Goal: Task Accomplishment & Management: Manage account settings

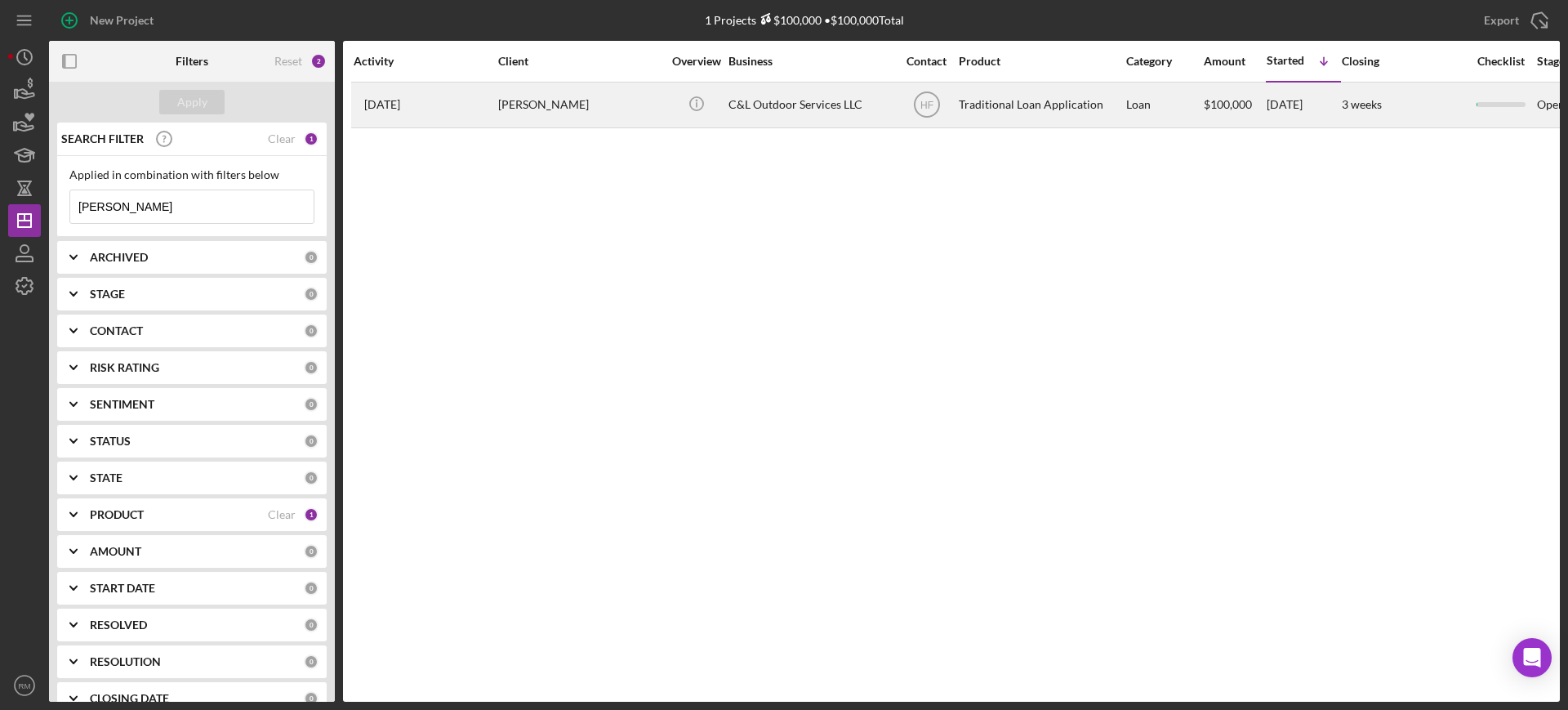
click at [508, 115] on div "[PERSON_NAME]" at bounding box center [580, 105] width 163 height 43
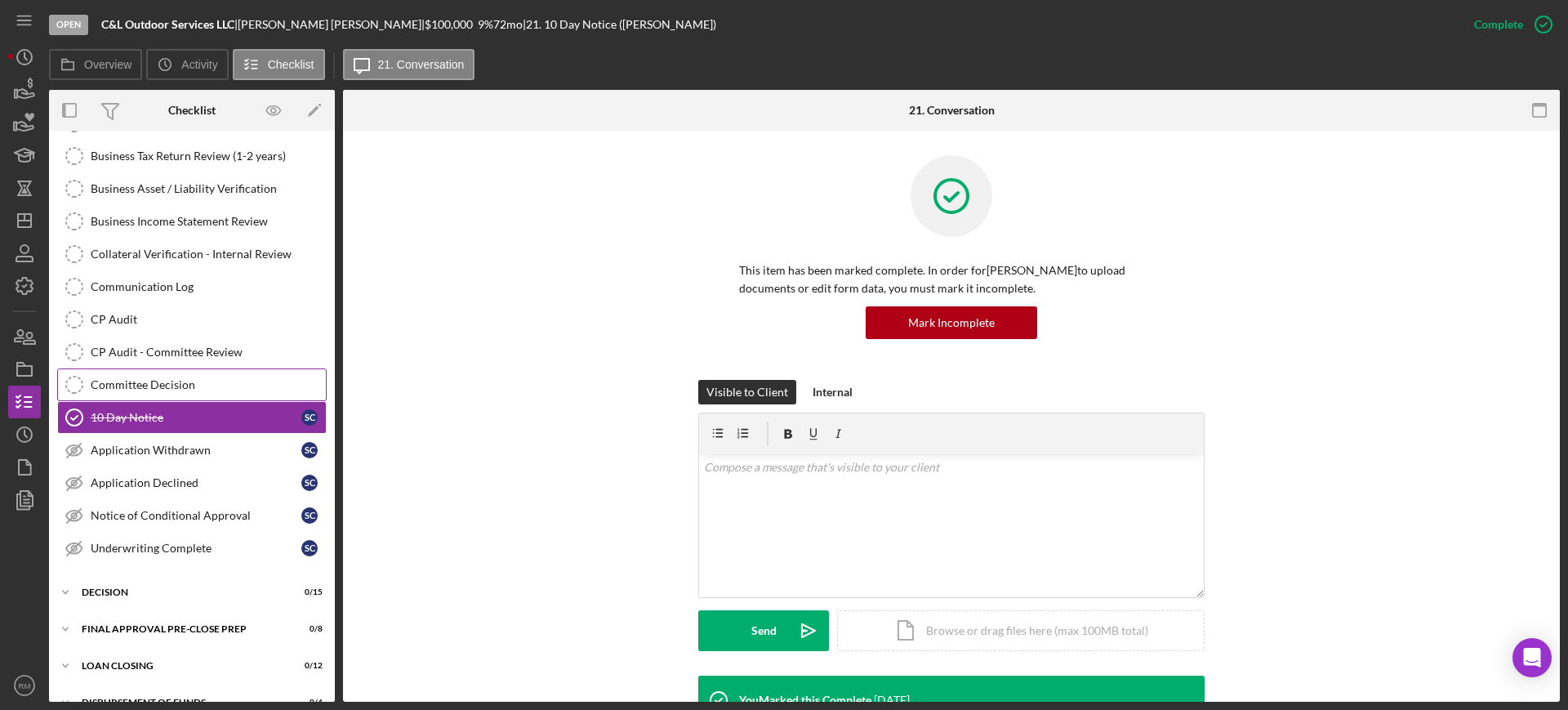
scroll to position [279, 0]
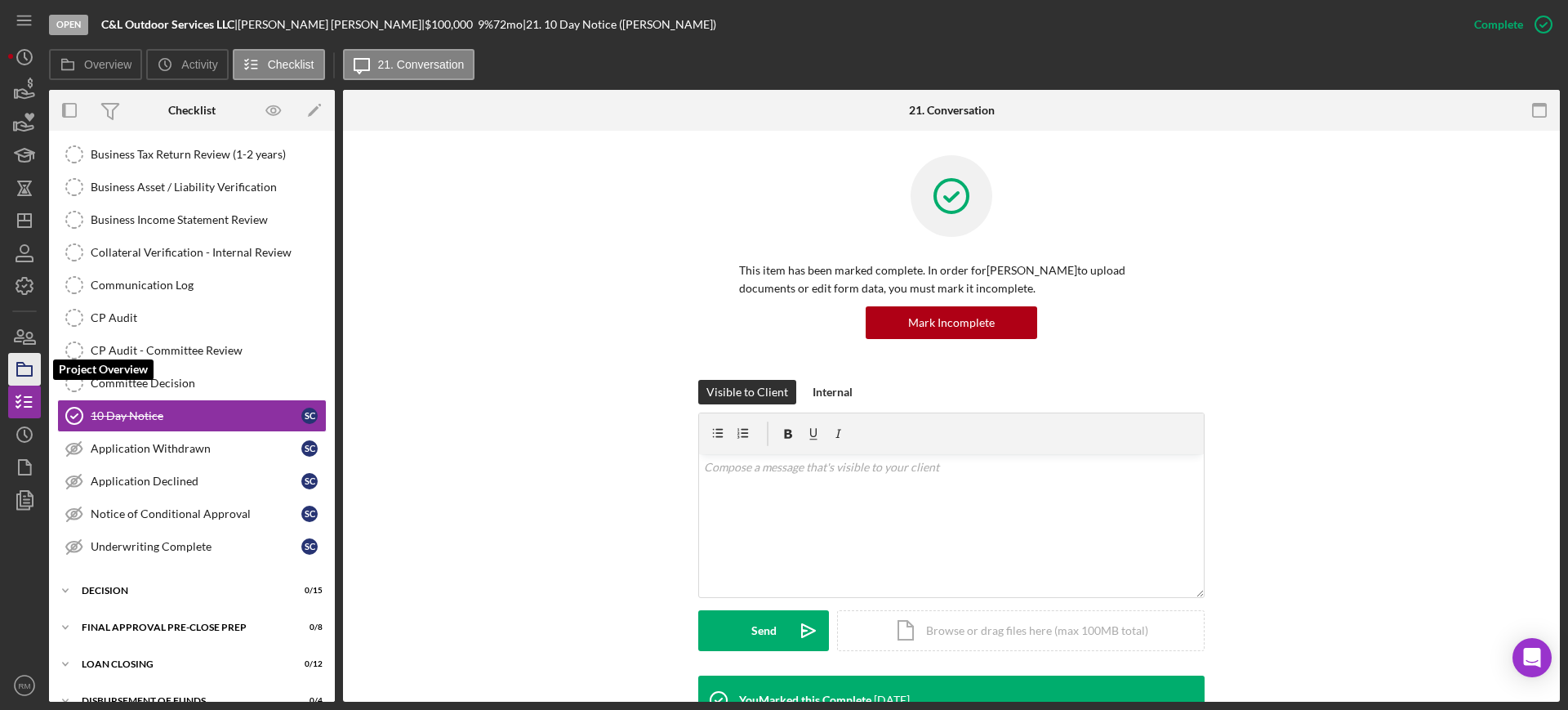
click at [18, 354] on icon "button" at bounding box center [24, 369] width 41 height 41
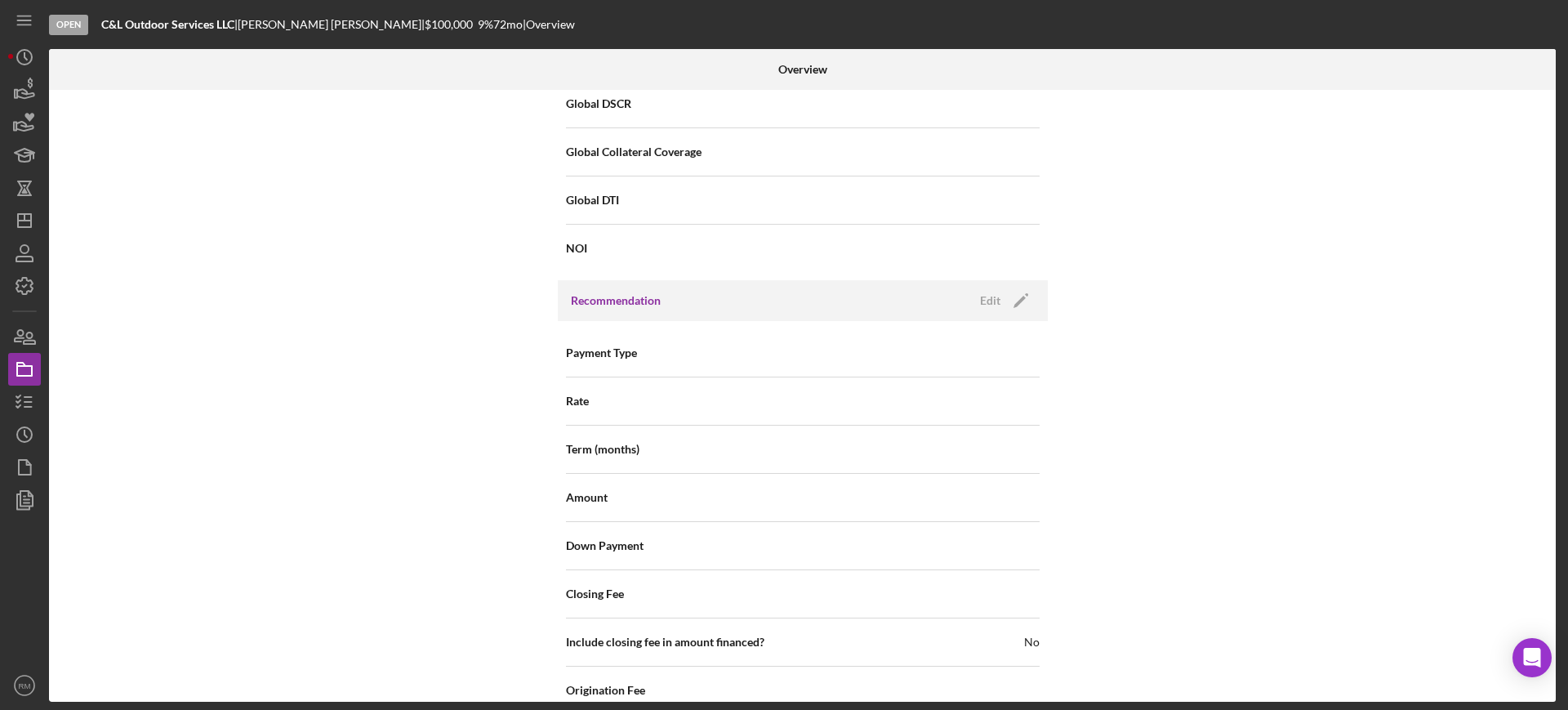
scroll to position [1885, 0]
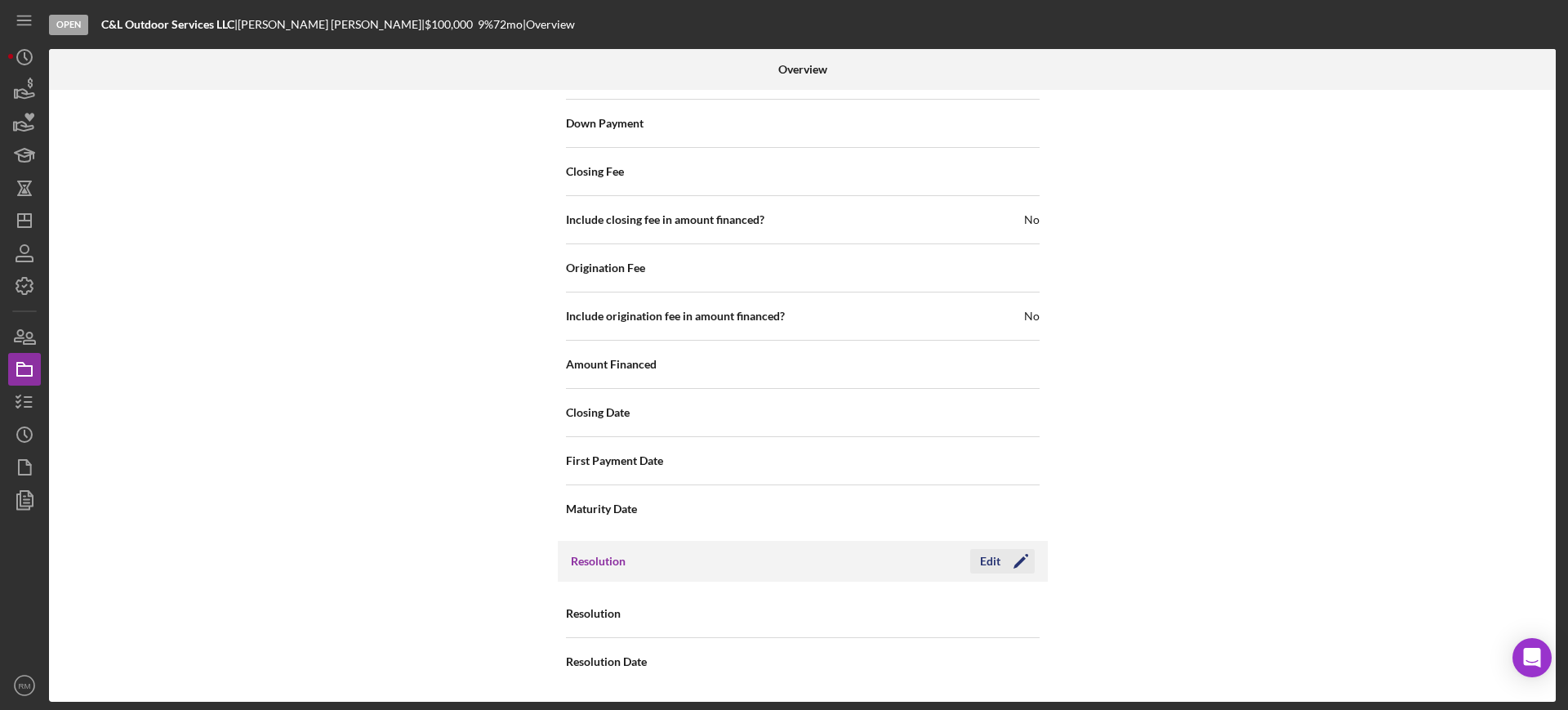
click at [972, 559] on button "Edit Icon/Edit" at bounding box center [1002, 560] width 65 height 25
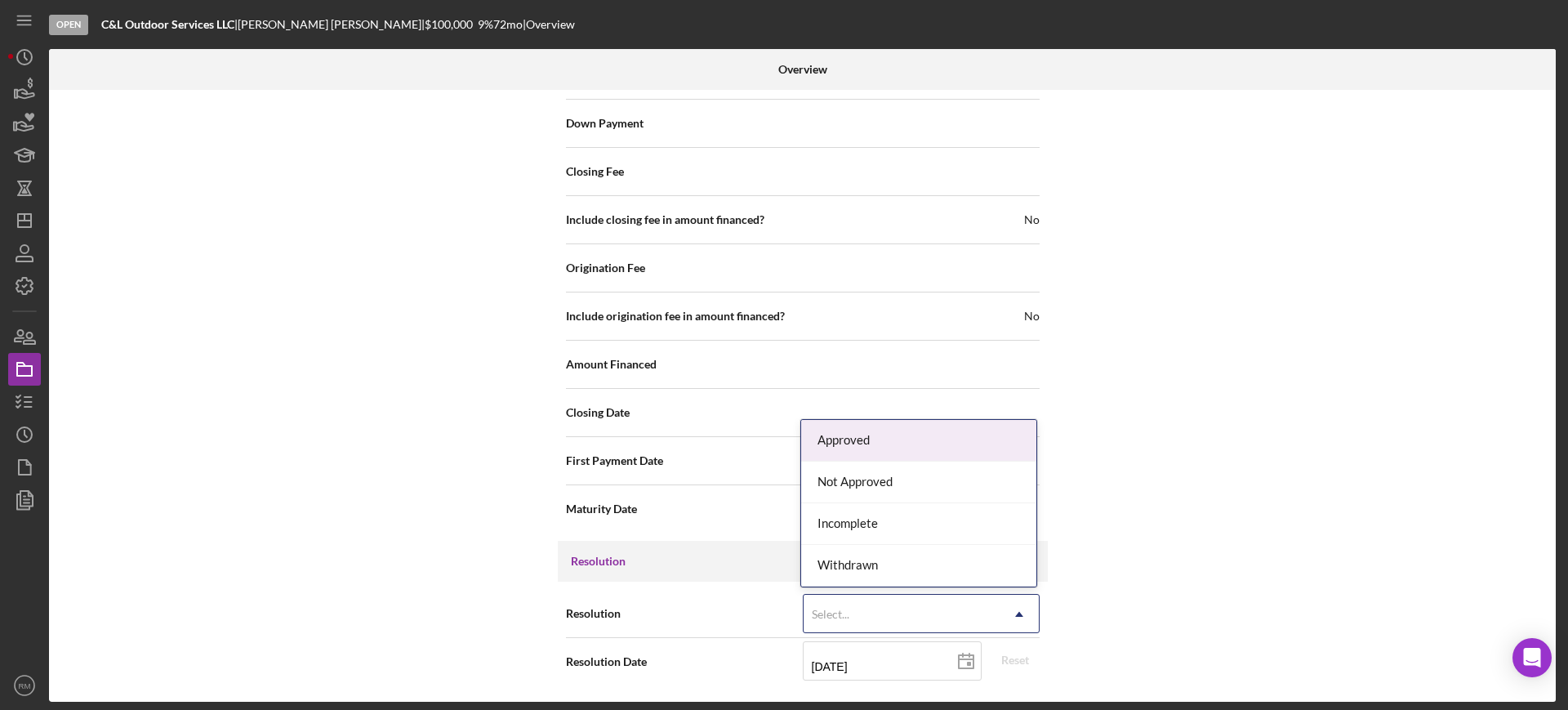
click at [893, 610] on div "Select..." at bounding box center [901, 614] width 196 height 38
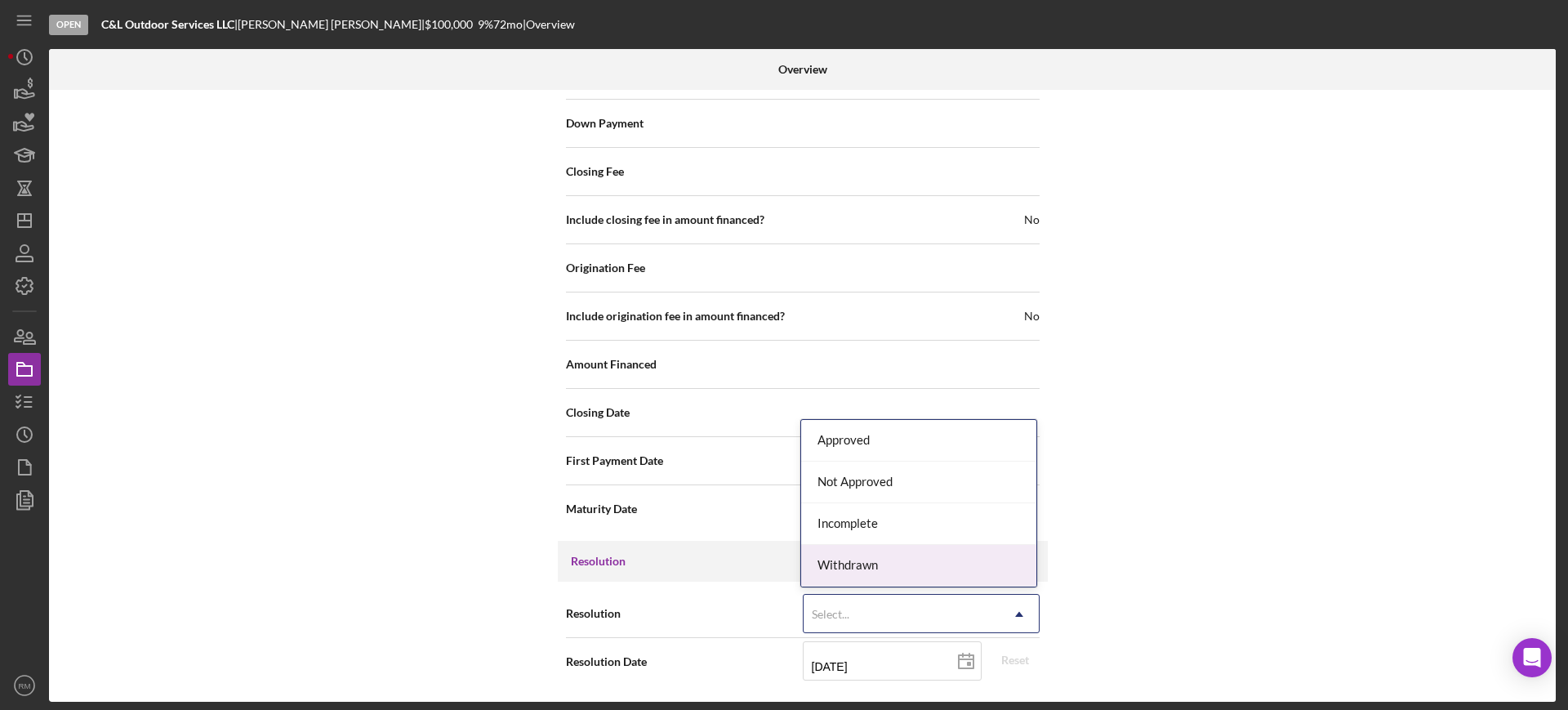
click at [886, 569] on div "Withdrawn" at bounding box center [918, 565] width 235 height 42
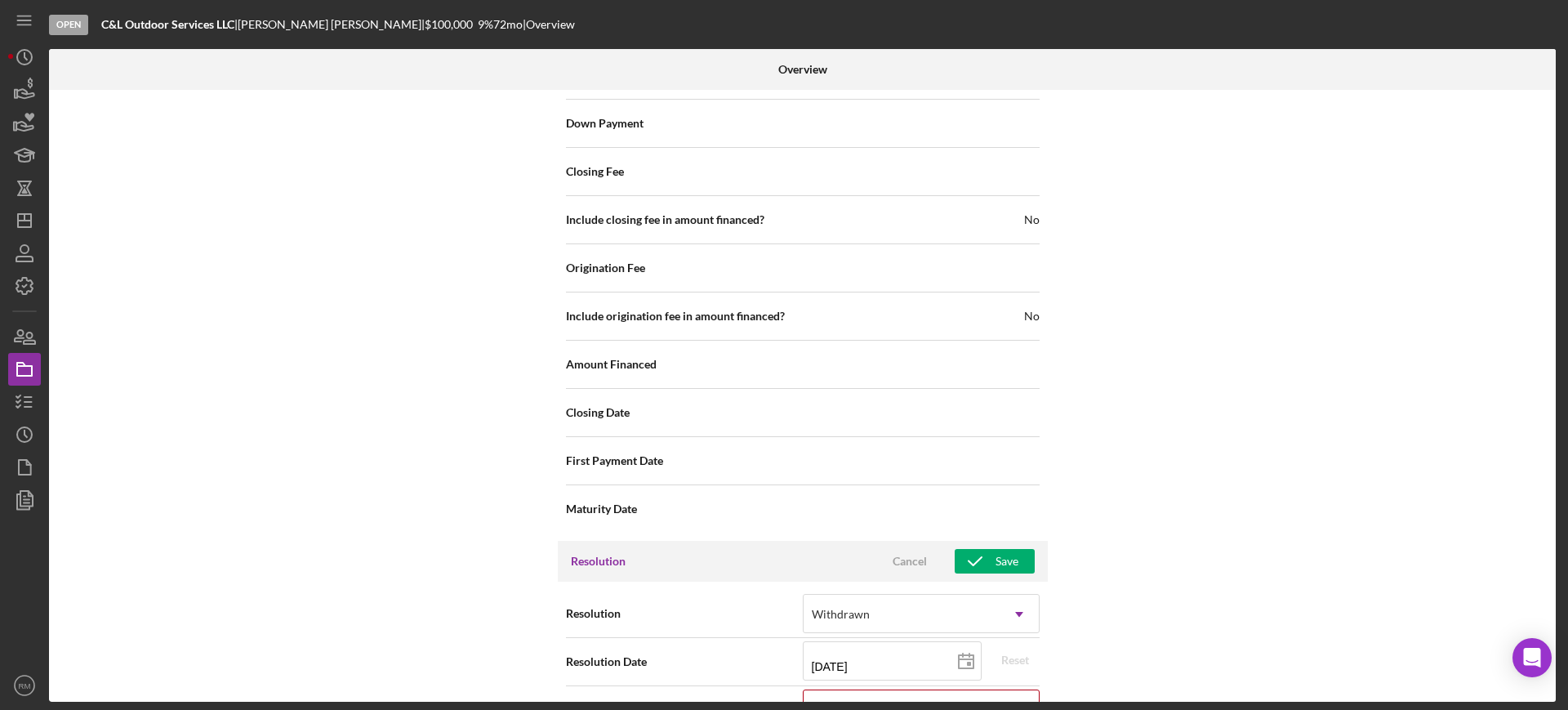
scroll to position [1988, 0]
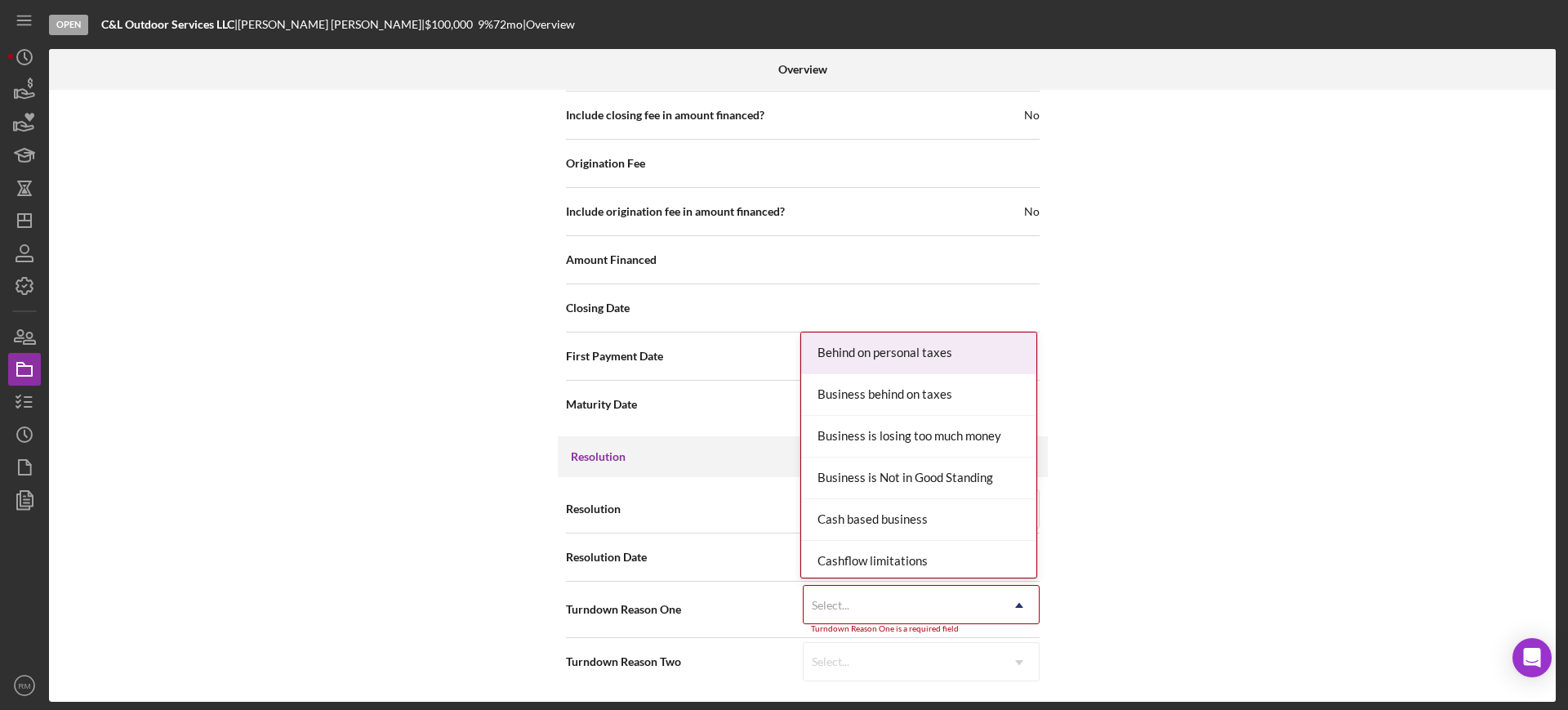
click at [863, 594] on div "Select..." at bounding box center [901, 605] width 196 height 38
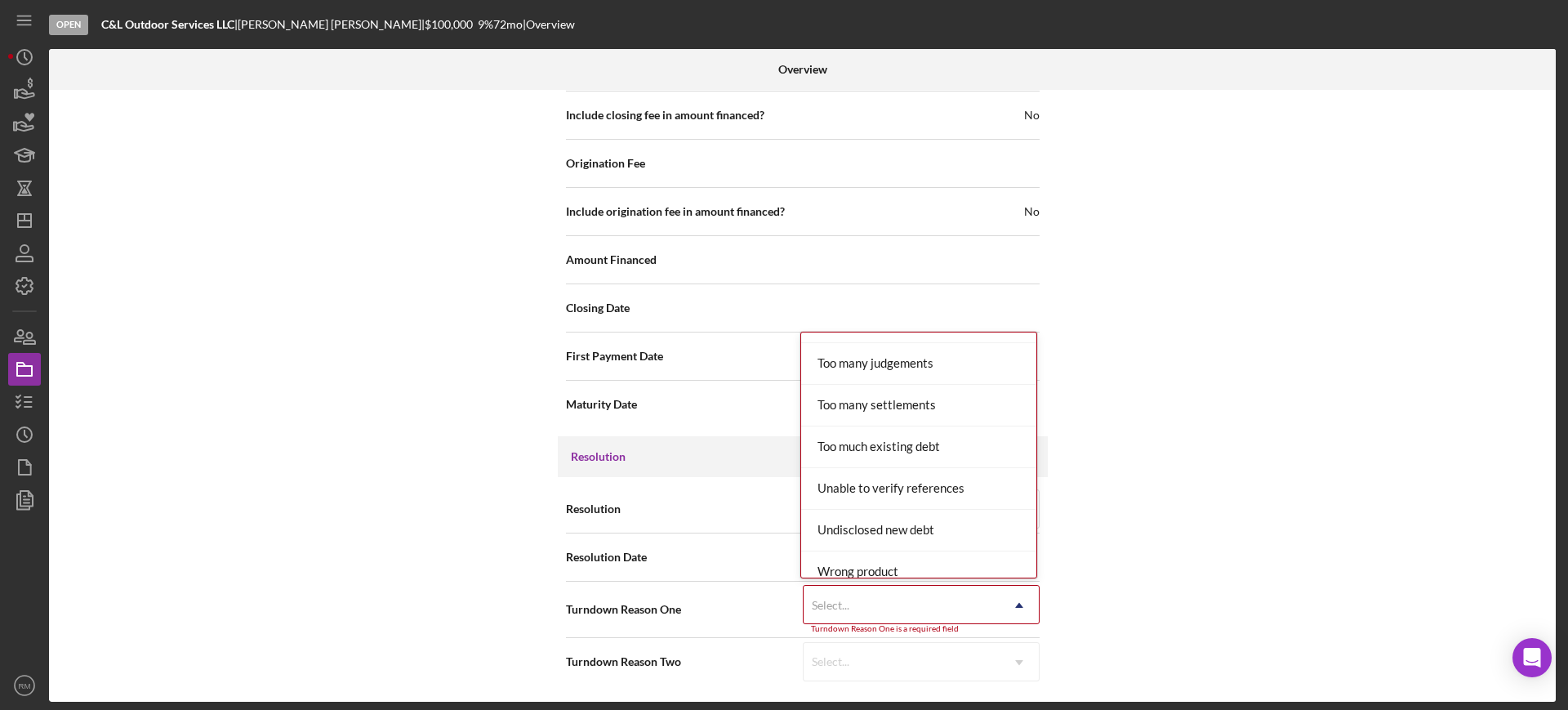
scroll to position [2004, 0]
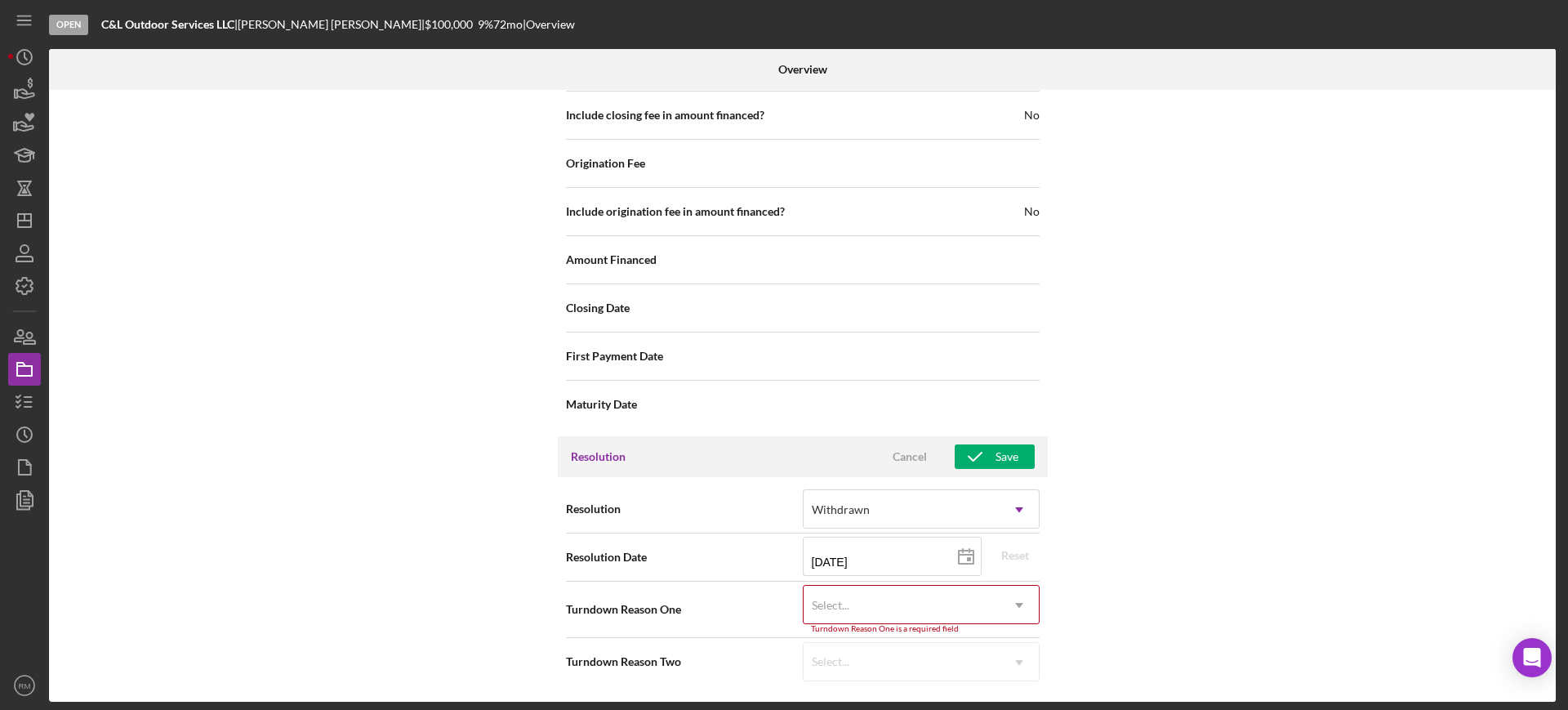
click at [502, 549] on div "Internal Workflow Stage Open Icon/Dropdown Arrow Archive (can unarchive later i…" at bounding box center [801, 395] width 1506 height 611
click at [19, 214] on polygon "button" at bounding box center [24, 220] width 13 height 13
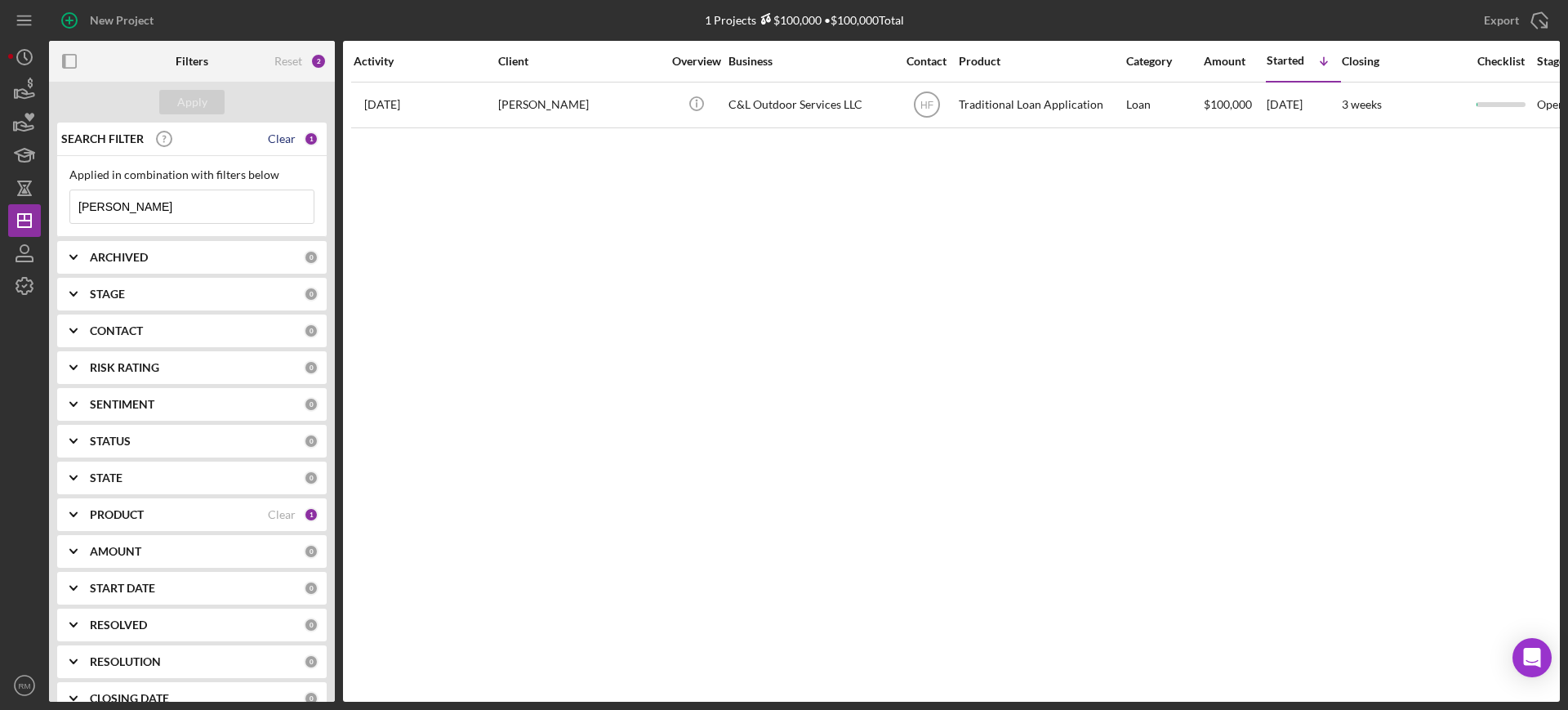
click at [268, 135] on div "Clear" at bounding box center [282, 139] width 28 height 13
click at [185, 101] on div "Apply" at bounding box center [192, 102] width 30 height 25
